Goal: Transaction & Acquisition: Purchase product/service

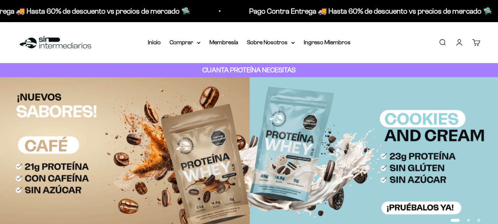
click at [334, 41] on link "Ingreso Miembros" at bounding box center [326, 42] width 47 height 6
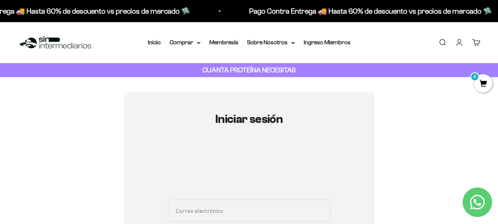
type input "[EMAIL_ADDRESS][DOMAIN_NAME]"
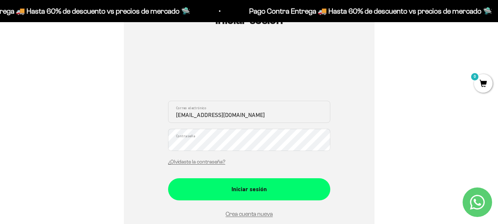
scroll to position [103, 0]
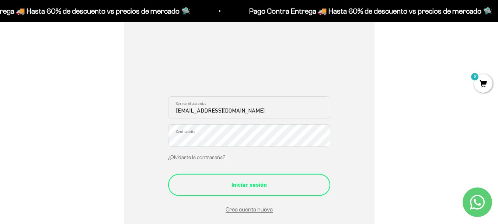
click at [259, 182] on div "Iniciar sesión" at bounding box center [249, 185] width 133 height 10
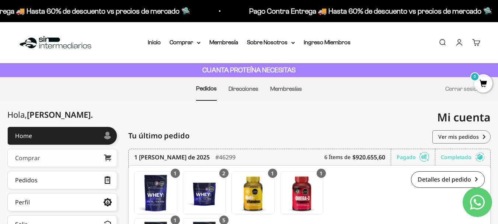
click at [57, 157] on link "Comprar" at bounding box center [62, 157] width 110 height 18
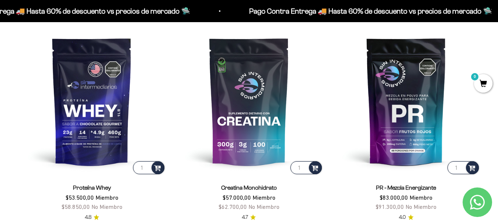
scroll to position [280, 0]
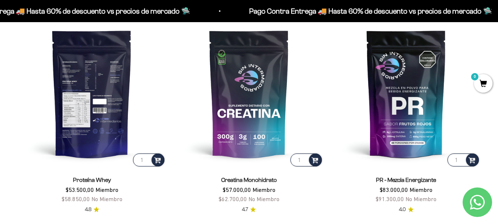
click at [92, 112] on img at bounding box center [92, 93] width 148 height 148
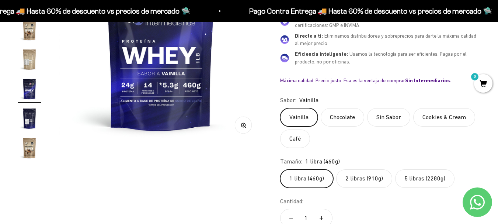
scroll to position [177, 0]
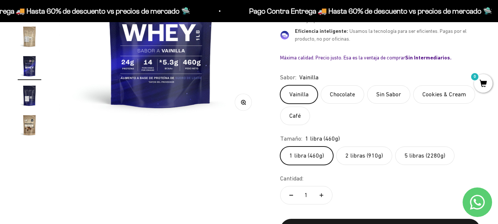
click at [346, 92] on label "Chocolate" at bounding box center [341, 94] width 43 height 18
click at [280, 85] on input "Chocolate" at bounding box center [280, 85] width 0 height 0
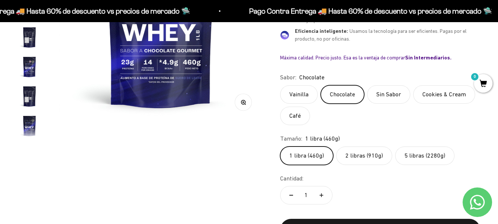
click at [425, 154] on label "5 libras (2280g)" at bounding box center [424, 155] width 59 height 18
click at [280, 146] on input "5 libras (2280g)" at bounding box center [280, 146] width 0 height 0
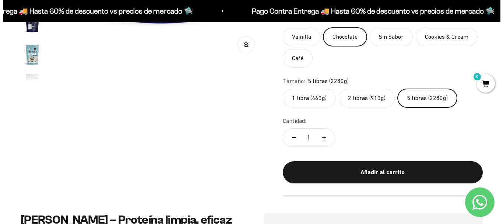
scroll to position [236, 0]
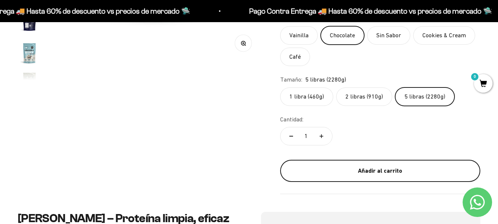
click at [390, 169] on div "Añadir al carrito" at bounding box center [380, 171] width 171 height 10
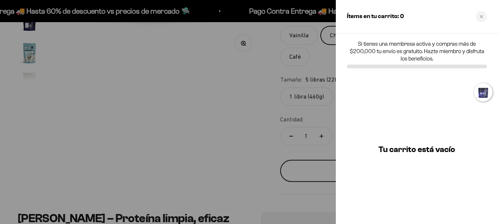
scroll to position [0, 2317]
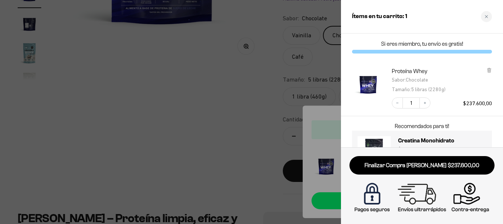
click at [184, 112] on div at bounding box center [251, 112] width 503 height 224
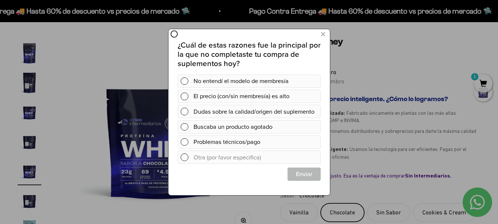
scroll to position [0, 0]
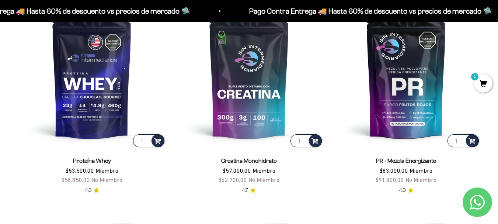
scroll to position [309, 0]
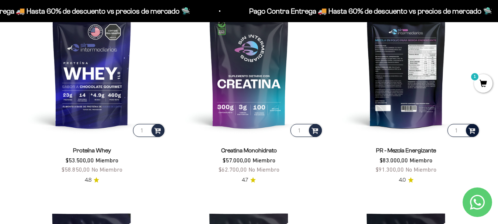
click at [471, 127] on span at bounding box center [471, 130] width 7 height 8
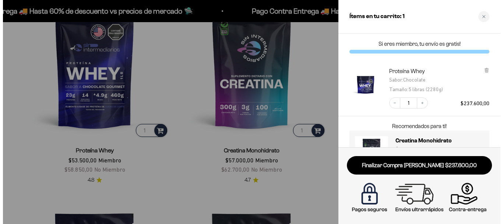
scroll to position [311, 0]
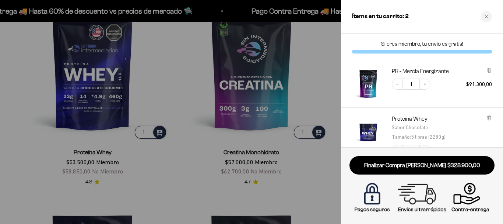
click at [321, 87] on div at bounding box center [251, 112] width 503 height 224
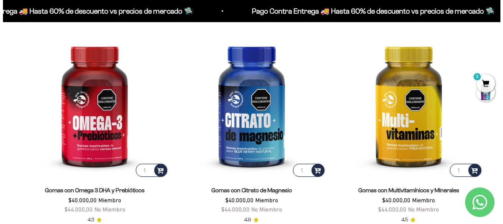
scroll to position [943, 0]
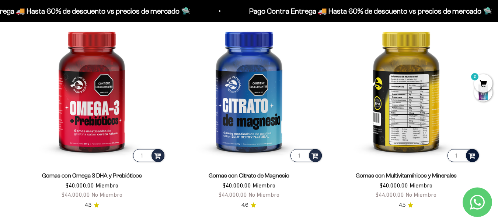
click at [472, 154] on span at bounding box center [471, 155] width 7 height 8
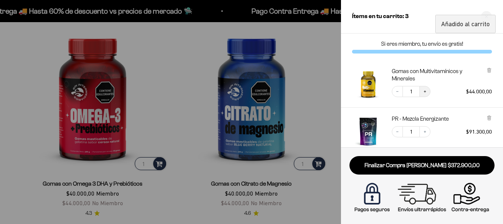
click at [425, 89] on icon "Increase quantity" at bounding box center [425, 91] width 4 height 4
click at [323, 85] on div at bounding box center [251, 112] width 503 height 224
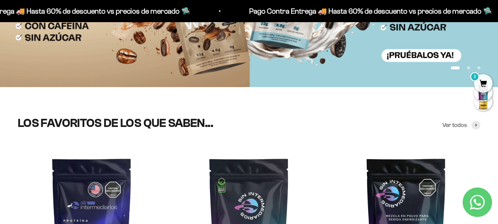
scroll to position [141, 0]
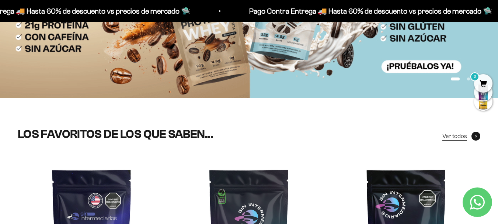
click at [474, 135] on span at bounding box center [475, 135] width 9 height 9
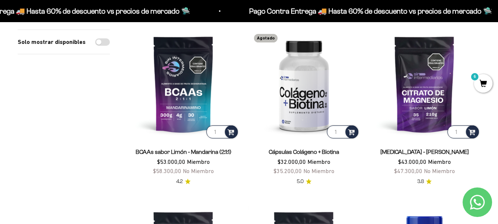
scroll to position [88, 0]
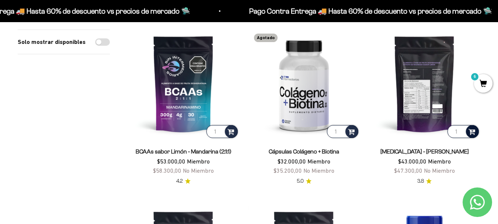
click at [473, 129] on span at bounding box center [471, 131] width 7 height 8
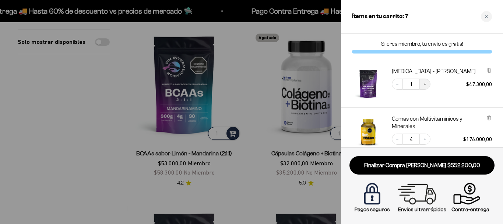
click at [425, 84] on icon "Increase quantity" at bounding box center [425, 84] width 2 height 2
click at [260, 75] on div at bounding box center [251, 112] width 503 height 224
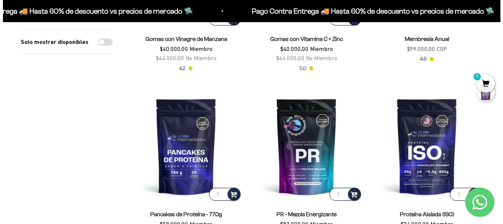
scroll to position [746, 0]
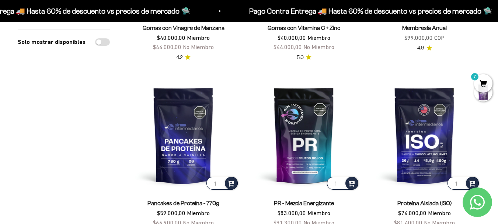
click at [481, 80] on span "7" at bounding box center [483, 83] width 18 height 18
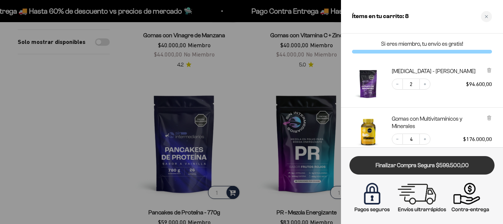
click at [421, 168] on link "Finalizar Compra Segura $599.500,00" at bounding box center [421, 165] width 145 height 19
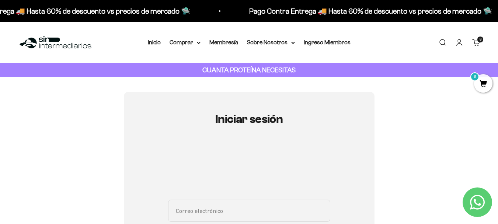
type input "[EMAIL_ADDRESS][DOMAIN_NAME]"
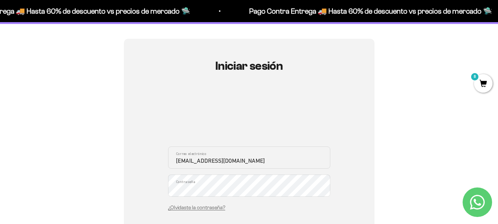
scroll to position [88, 0]
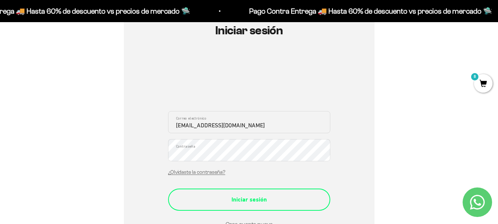
click at [262, 198] on div "Iniciar sesión" at bounding box center [249, 199] width 133 height 10
